Goal: Contribute content

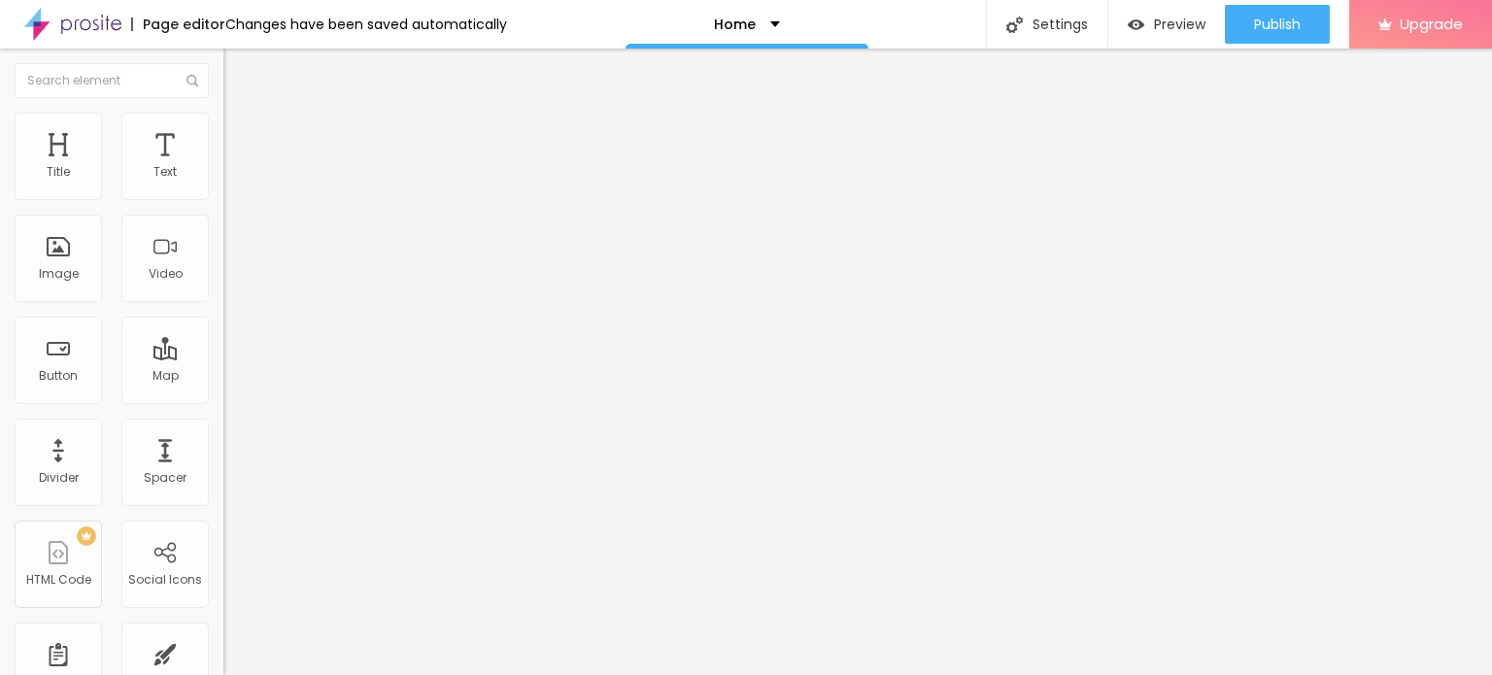
click at [223, 183] on input "Click me" at bounding box center [339, 172] width 233 height 19
paste input "Whatsapp 📞 :- [PHONE_NUMBER]"
type input "Whatsapp 📞 :- [PHONE_NUMBER]"
click at [241, 134] on span "Style" at bounding box center [255, 126] width 28 height 17
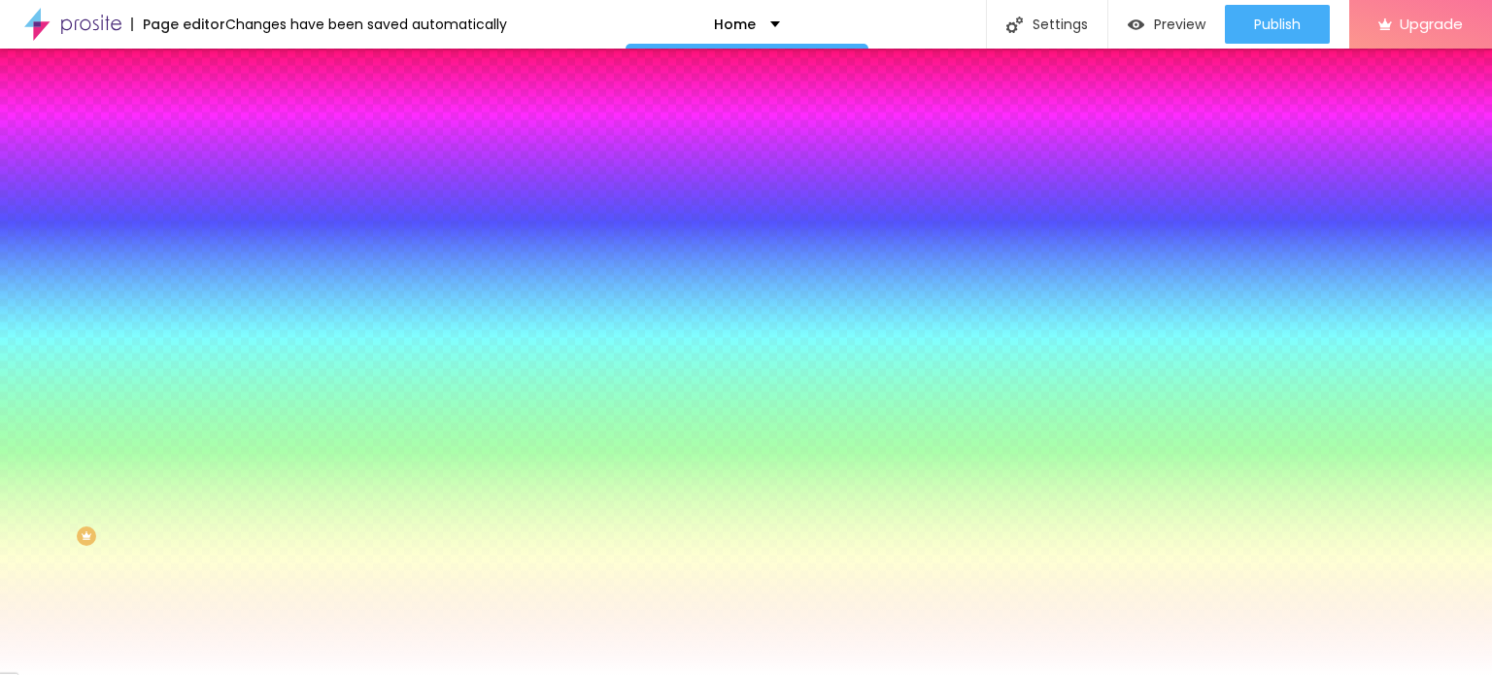
click at [223, 186] on div at bounding box center [334, 186] width 223 height 0
click at [141, 236] on div at bounding box center [746, 337] width 1492 height 675
click at [172, 304] on div at bounding box center [746, 337] width 1492 height 675
click at [172, 223] on div at bounding box center [746, 337] width 1492 height 675
click at [167, 267] on div at bounding box center [746, 337] width 1492 height 675
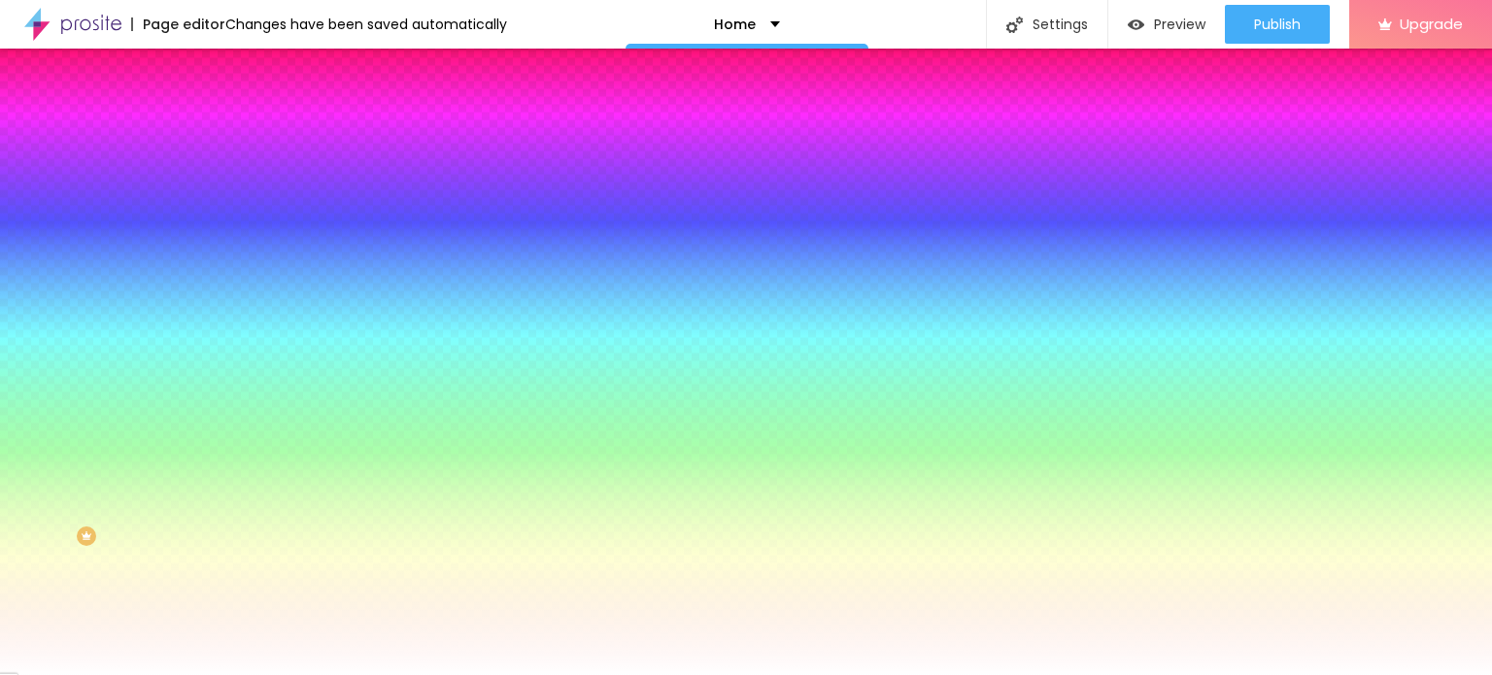
type input "#E2991D"
click at [171, 350] on div at bounding box center [746, 337] width 1492 height 675
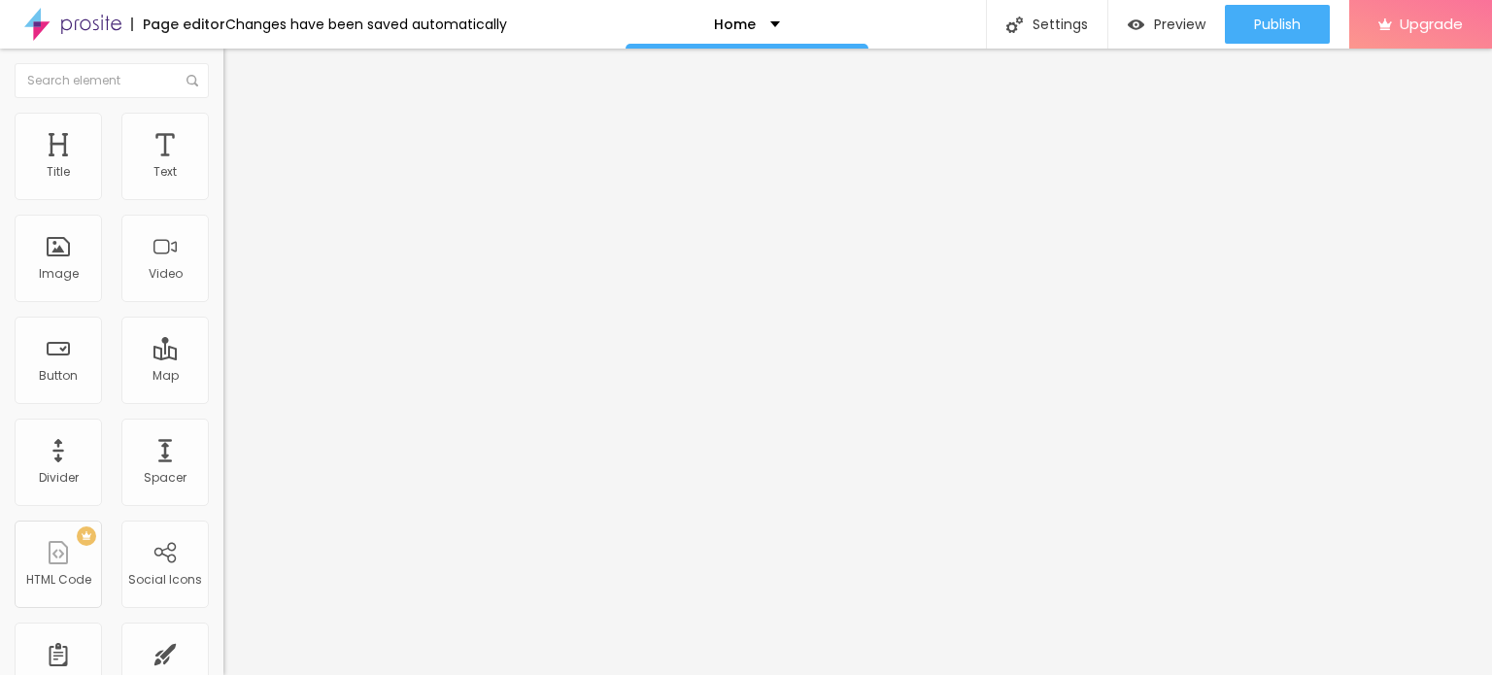
click at [223, 397] on input "https://" at bounding box center [339, 390] width 233 height 19
paste input "[DOMAIN_NAME][URL]"
type input "[URL][DOMAIN_NAME]"
click at [223, 417] on div "URL [URL][DOMAIN_NAME]" at bounding box center [334, 393] width 223 height 48
click at [223, 434] on div "Open in new tab" at bounding box center [334, 429] width 223 height 10
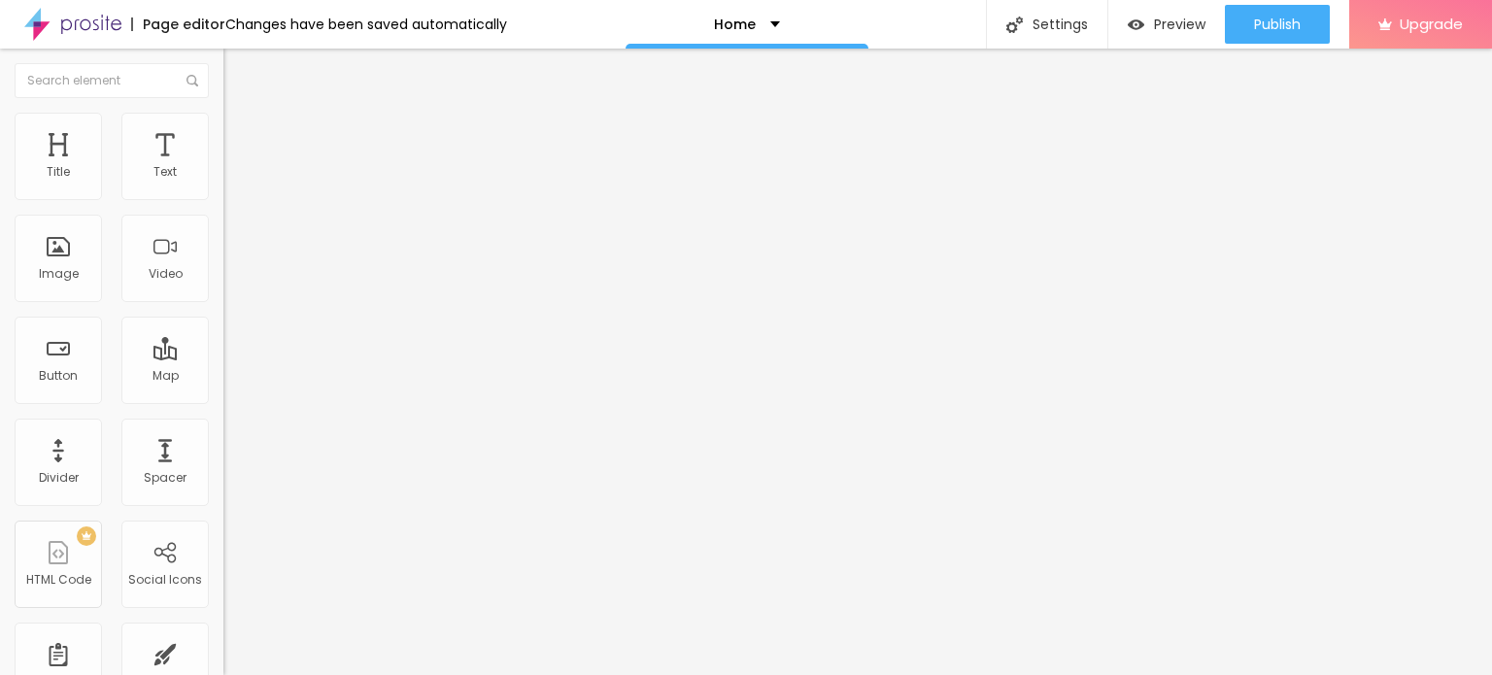
click at [223, 167] on span "Change image" at bounding box center [275, 159] width 104 height 17
drag, startPoint x: 80, startPoint y: 527, endPoint x: 0, endPoint y: 525, distance: 79.7
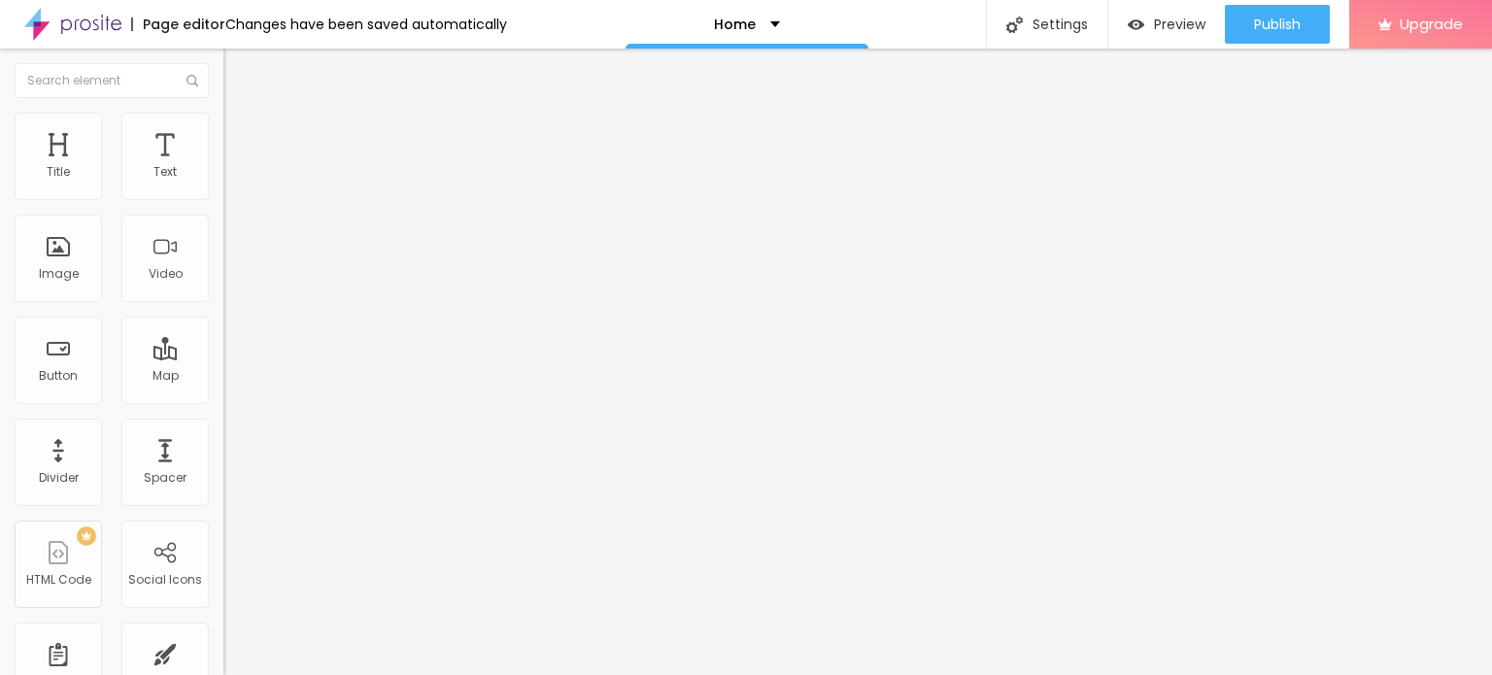
click at [223, 444] on div "Change image Image description (Alt) Align Aspect Ratio Original Cinema 16:9 De…" at bounding box center [334, 298] width 223 height 292
click at [223, 398] on input "https://" at bounding box center [339, 388] width 233 height 19
type input "[URL][DOMAIN_NAME]"
click at [223, 167] on span "Add image" at bounding box center [263, 159] width 80 height 17
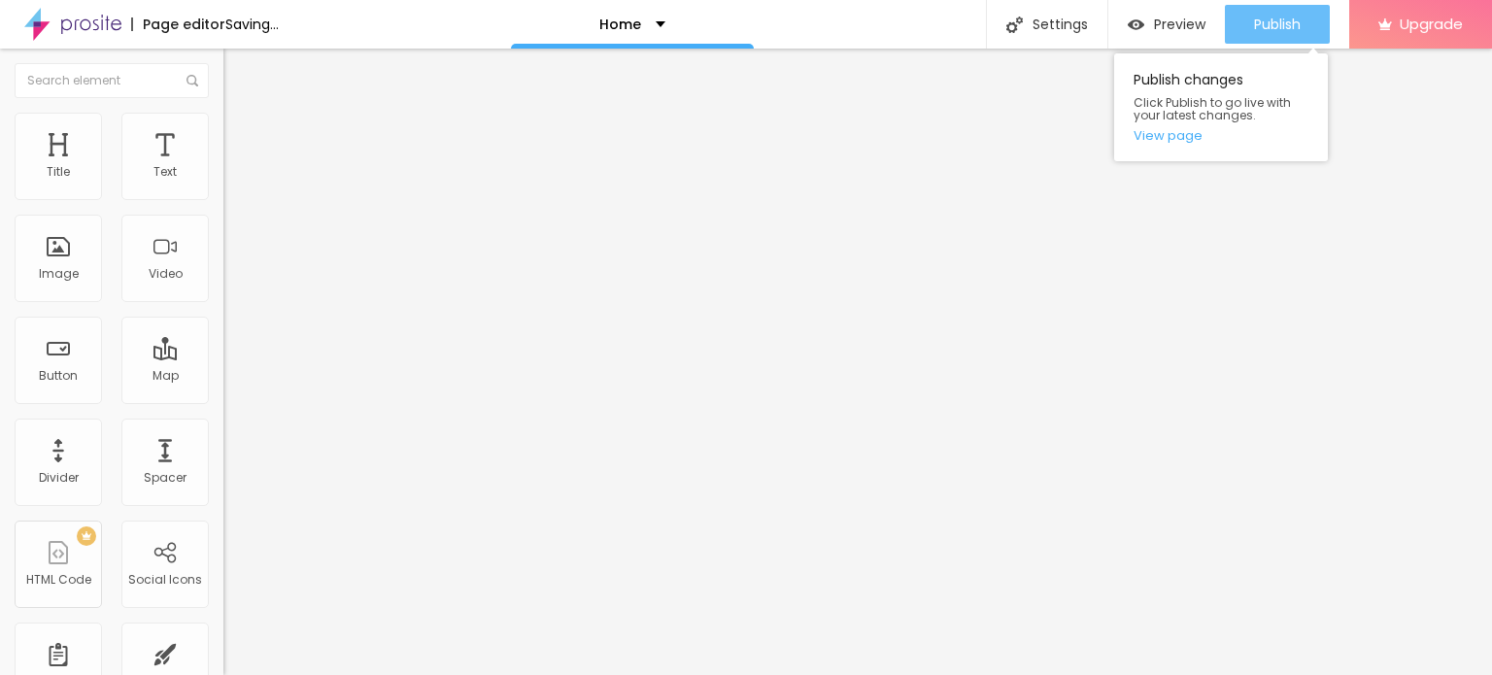
click at [1272, 31] on span "Publish" at bounding box center [1277, 25] width 47 height 16
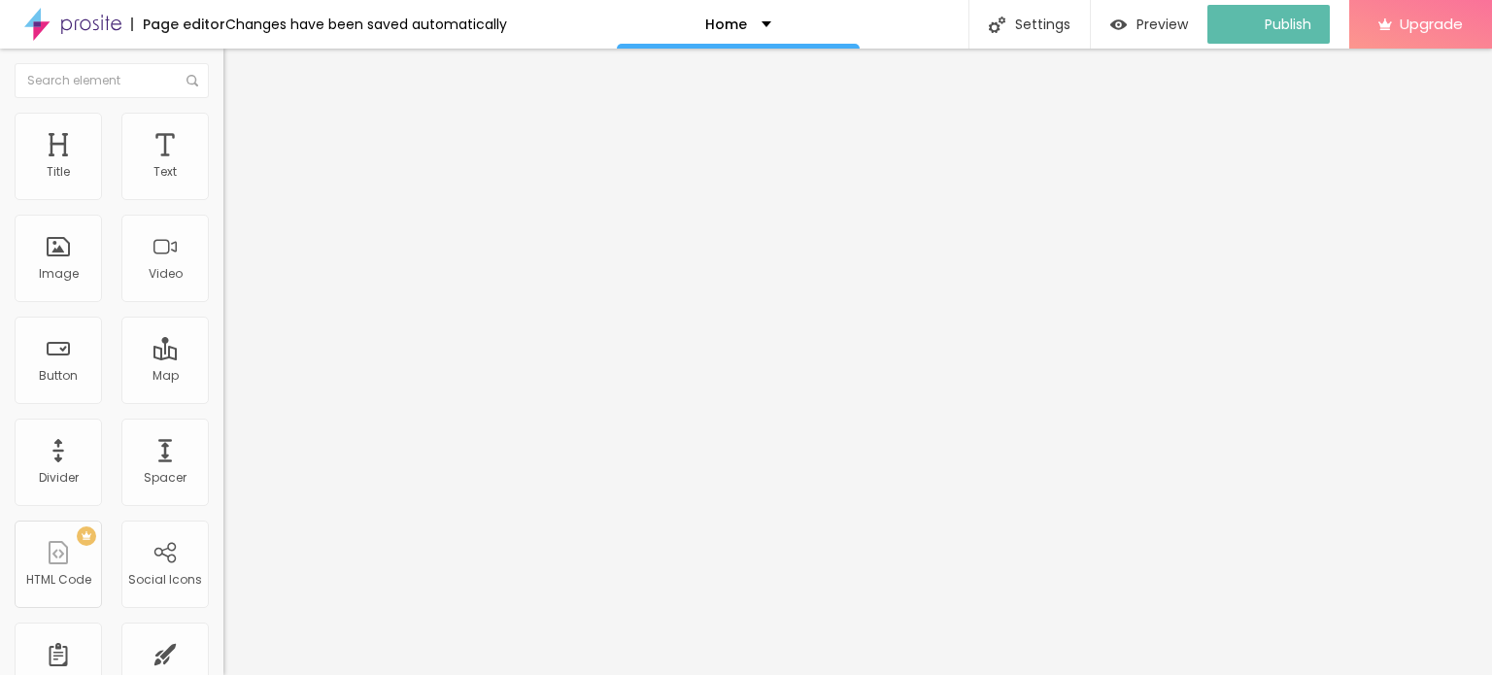
click at [77, 18] on img at bounding box center [72, 24] width 97 height 49
